Goal: Navigation & Orientation: Find specific page/section

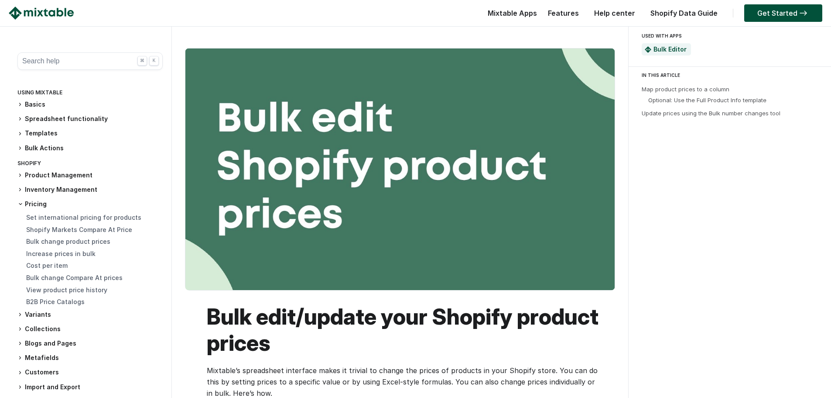
click at [31, 18] on img at bounding box center [41, 13] width 65 height 13
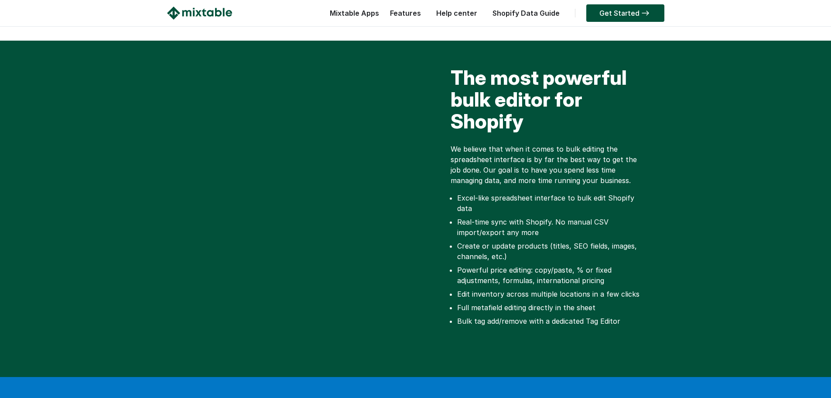
scroll to position [44, 0]
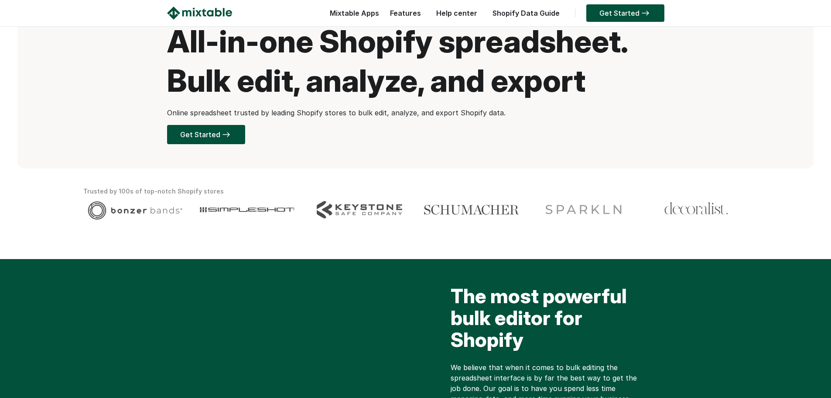
click at [647, 23] on div "Get Started" at bounding box center [623, 15] width 82 height 17
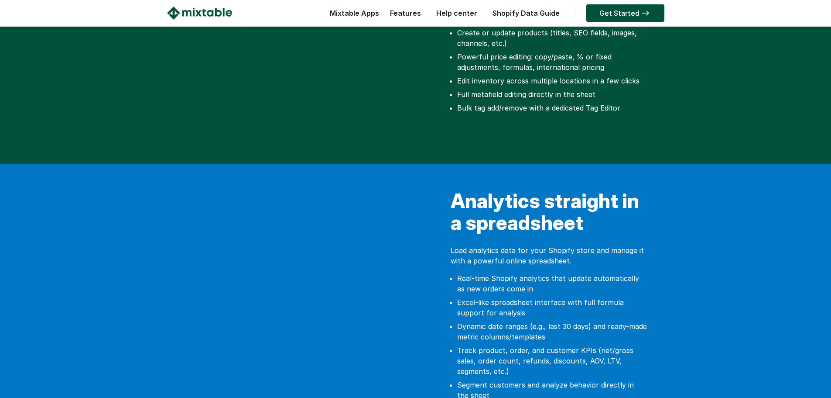
scroll to position [567, 0]
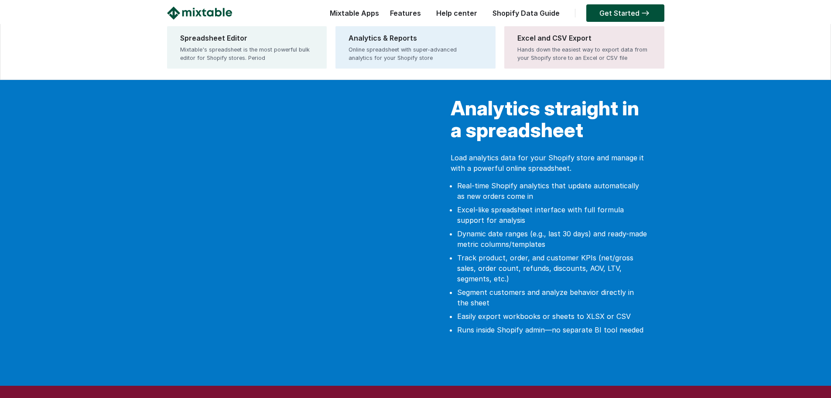
click at [360, 19] on div "Mixtable Apps Spreadsheet Editor Mixtable's spreadsheet is the most powerful bu…" at bounding box center [353, 15] width 54 height 17
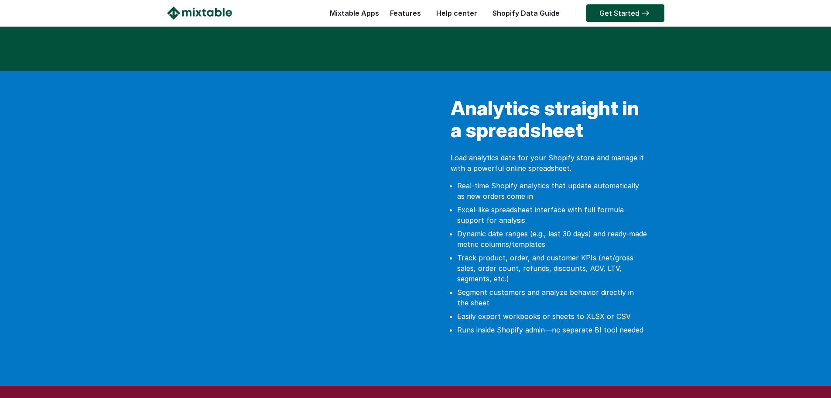
click at [405, 16] on link "Features" at bounding box center [406, 13] width 40 height 9
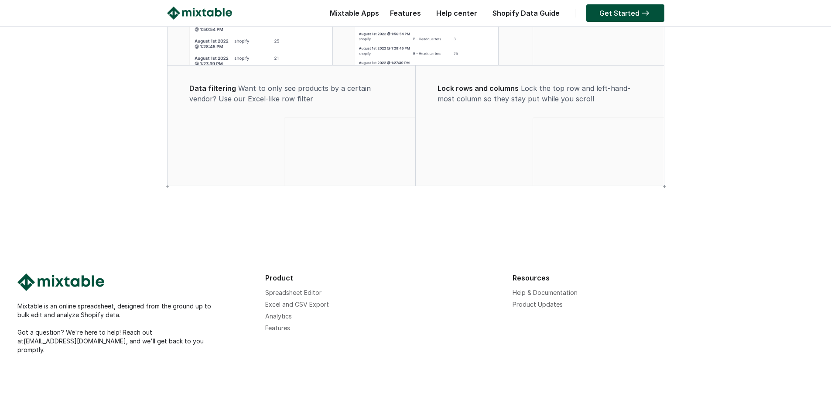
scroll to position [691, 0]
click at [607, 11] on link "Get Started" at bounding box center [626, 12] width 78 height 17
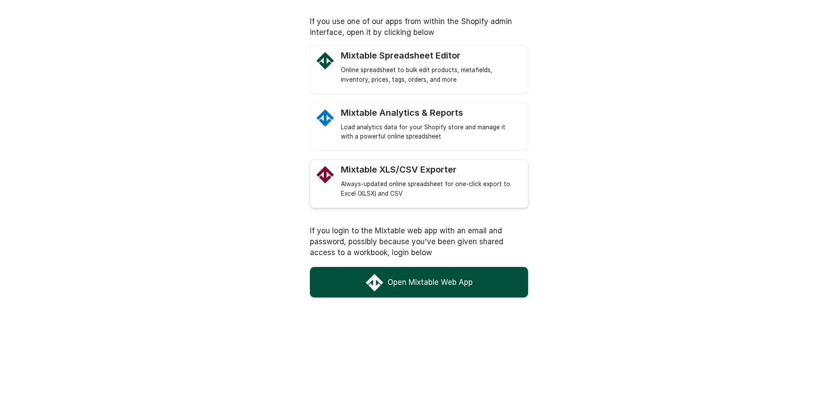
click at [436, 173] on div "Mixtable XLS/CSV Exporter" at bounding box center [430, 169] width 178 height 11
